Goal: Information Seeking & Learning: Understand process/instructions

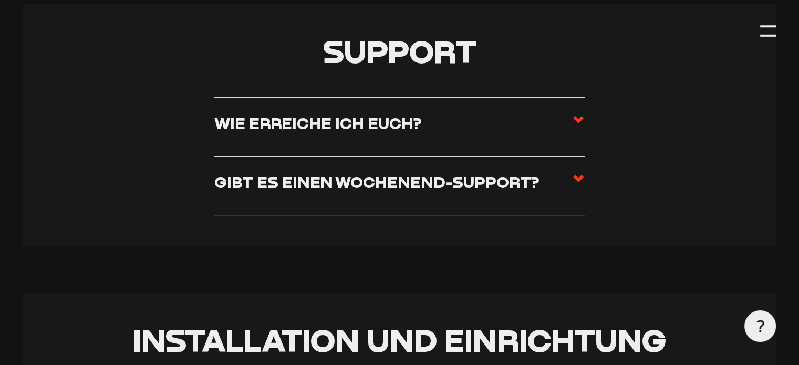
scroll to position [315, 0]
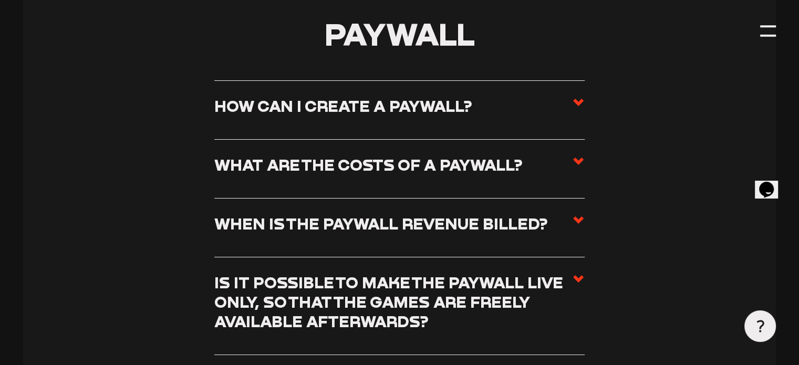
scroll to position [3886, 0]
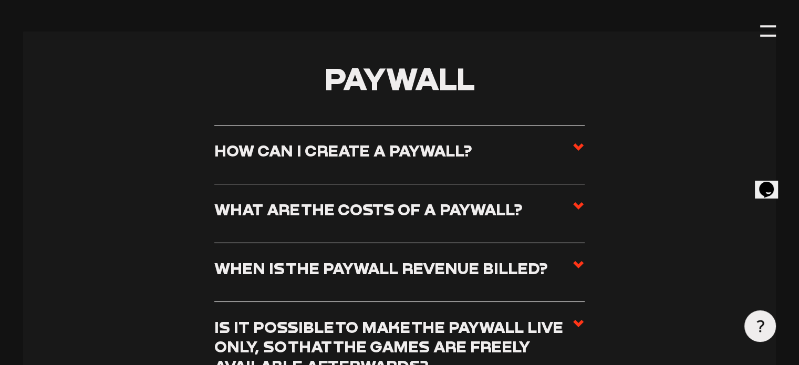
click at [569, 141] on label "How can I create a paywall?" at bounding box center [399, 154] width 370 height 27
click at [0, 0] on input "How can I create a paywall?" at bounding box center [0, 0] width 0 height 0
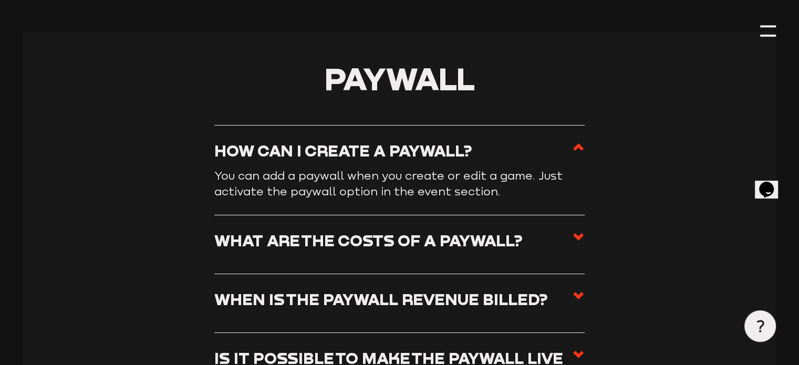
click at [581, 231] on icon at bounding box center [578, 237] width 13 height 13
click at [0, 0] on input "What are the costs of a paywall?" at bounding box center [0, 0] width 0 height 0
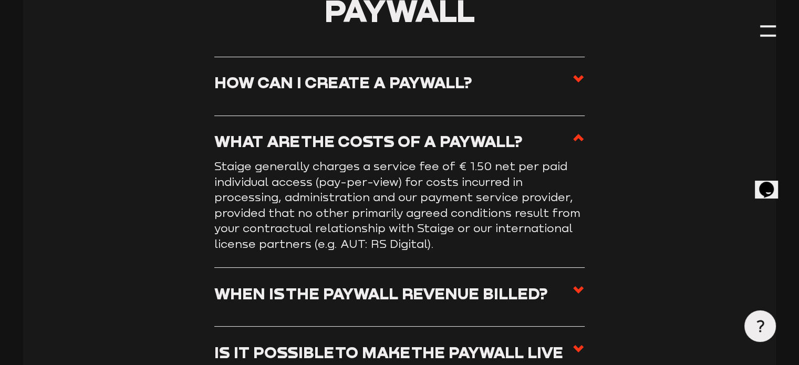
scroll to position [3939, 0]
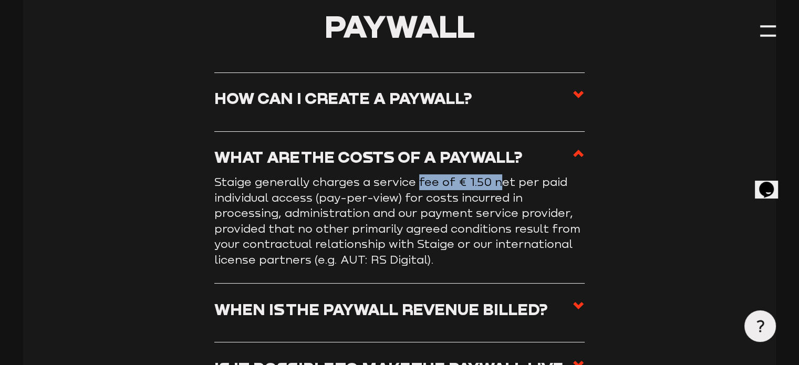
drag, startPoint x: 418, startPoint y: 148, endPoint x: 500, endPoint y: 146, distance: 82.5
click at [500, 174] on p "Staige generally charges a service fee of € 1.50 net per paid individual access…" at bounding box center [399, 220] width 370 height 93
